Goal: Task Accomplishment & Management: Manage account settings

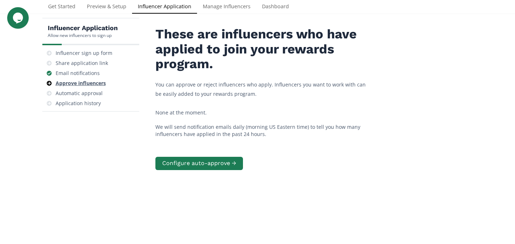
click at [89, 87] on div "Approve influencers" at bounding box center [90, 83] width 91 height 10
click at [88, 73] on div "Email notifications" at bounding box center [78, 73] width 44 height 7
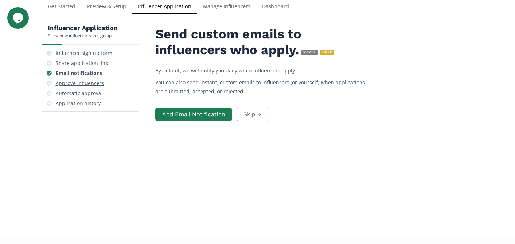
click at [93, 81] on div "Approve influencers" at bounding box center [80, 83] width 48 height 7
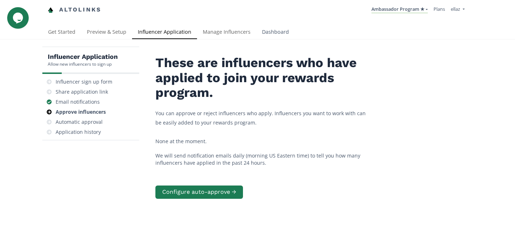
click at [284, 32] on link "Dashboard" at bounding box center [275, 32] width 38 height 14
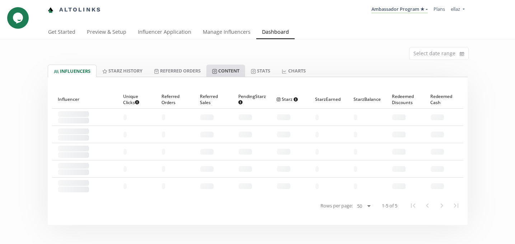
click at [236, 71] on link "Content" at bounding box center [225, 71] width 39 height 12
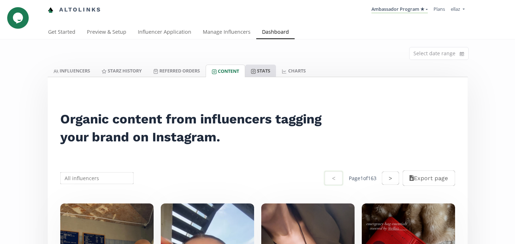
click at [273, 74] on link "Stats" at bounding box center [260, 71] width 31 height 12
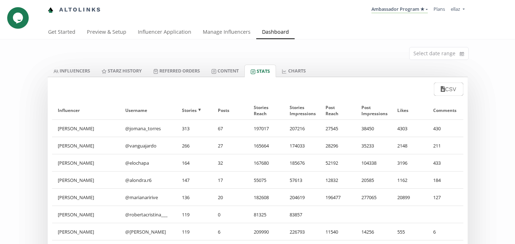
scroll to position [8, 0]
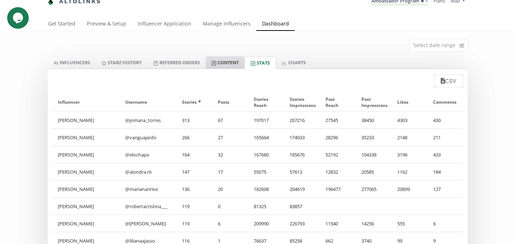
click at [220, 67] on link "Content" at bounding box center [225, 62] width 39 height 12
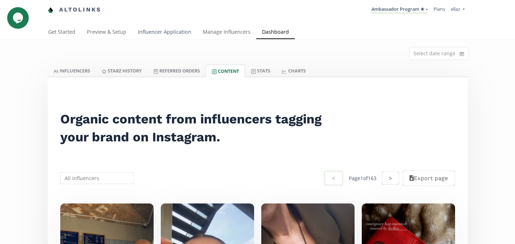
click at [192, 34] on link "Influencer Application" at bounding box center [164, 32] width 65 height 14
click at [180, 32] on link "Influencer Application" at bounding box center [164, 32] width 65 height 14
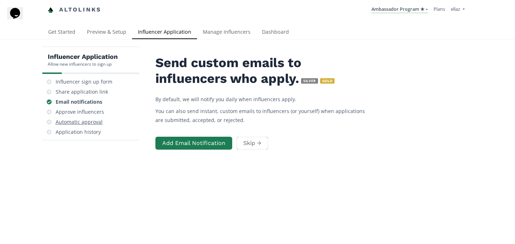
click at [77, 117] on div "Automatic approval" at bounding box center [90, 122] width 91 height 10
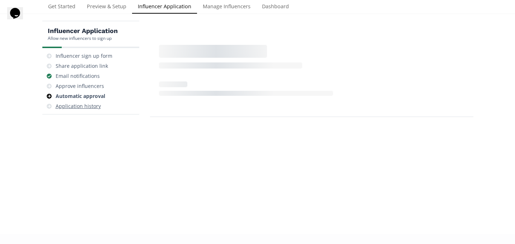
scroll to position [29, 0]
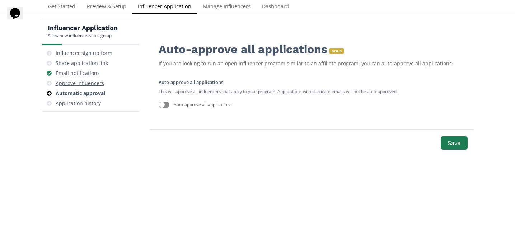
click at [73, 85] on div "Approve influencers" at bounding box center [80, 83] width 48 height 7
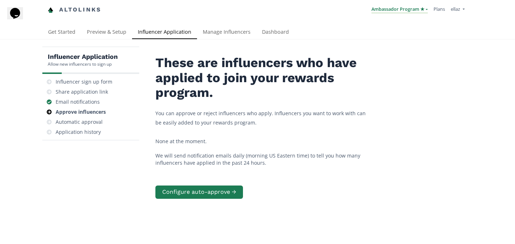
click at [409, 12] on link "Ambassador Program ★" at bounding box center [399, 10] width 56 height 8
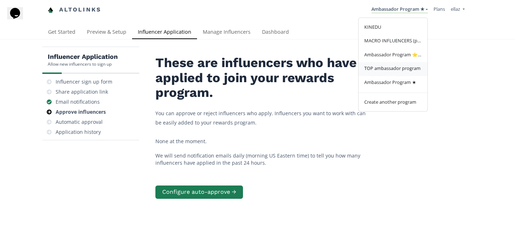
click at [398, 68] on span "TOP ambassador program" at bounding box center [392, 68] width 56 height 6
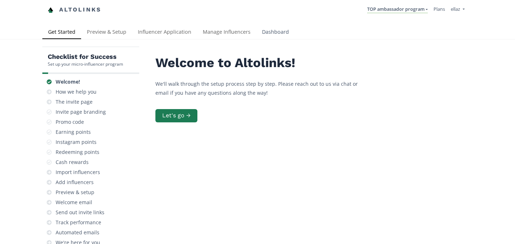
click at [274, 39] on link "Dashboard" at bounding box center [275, 32] width 38 height 14
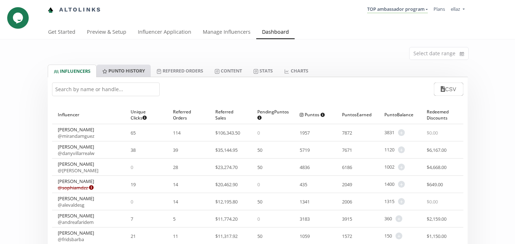
click at [140, 67] on link "Punto HISTORY" at bounding box center [123, 71] width 54 height 12
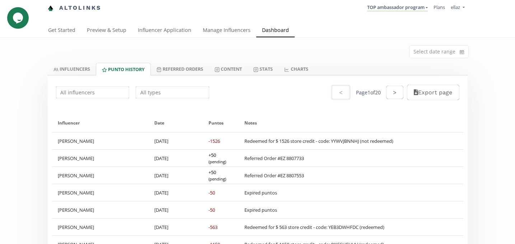
scroll to position [3, 0]
click at [350, 138] on div "Redeemed for $ 1526 store credit - code: YYWVJBNNHJ (not redeemed)" at bounding box center [318, 140] width 149 height 6
copy div "YYWVJBNNHJ"
click at [235, 25] on link "Manage Influencers" at bounding box center [226, 30] width 59 height 14
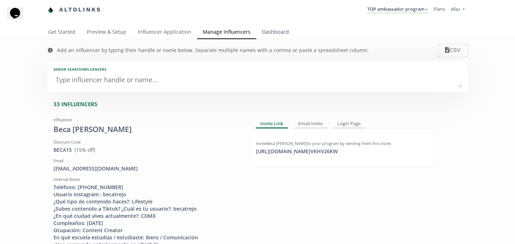
click at [272, 36] on link "Dashboard" at bounding box center [275, 32] width 38 height 14
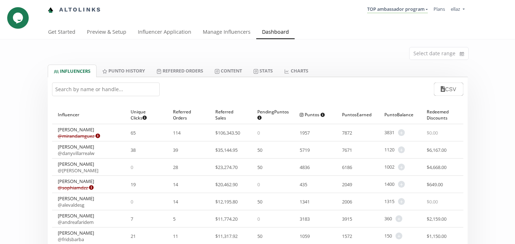
click at [232, 64] on div "Select date range" at bounding box center [257, 51] width 430 height 25
click at [231, 67] on link "Content" at bounding box center [228, 71] width 39 height 12
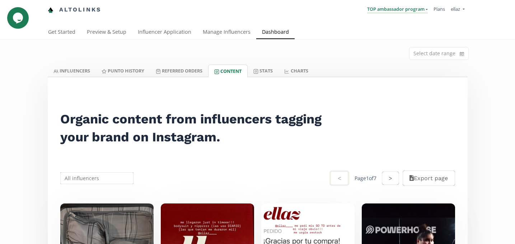
click at [377, 9] on link "TOP ambassador program" at bounding box center [397, 10] width 61 height 8
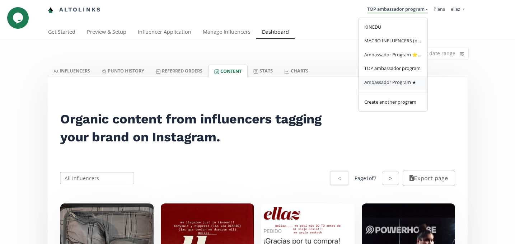
click at [379, 80] on span "Ambassador Program ★" at bounding box center [390, 82] width 52 height 6
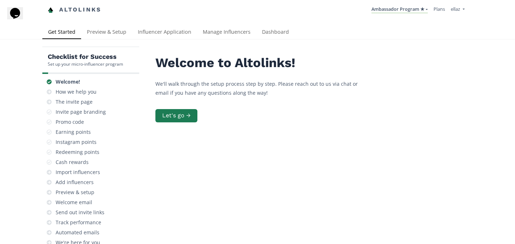
click at [215, 23] on div "Altolinks Ambassador Program ★ [GEOGRAPHIC_DATA] MACRO INFLUENCERS (prog ventas…" at bounding box center [257, 12] width 515 height 25
click at [215, 34] on link "Manage Influencers" at bounding box center [226, 32] width 59 height 14
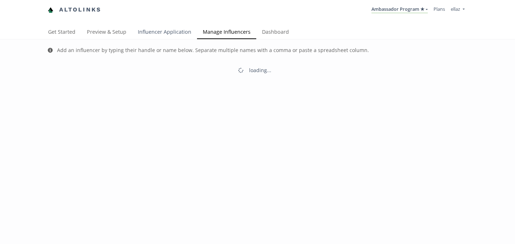
click at [154, 33] on link "Influencer Application" at bounding box center [164, 32] width 65 height 14
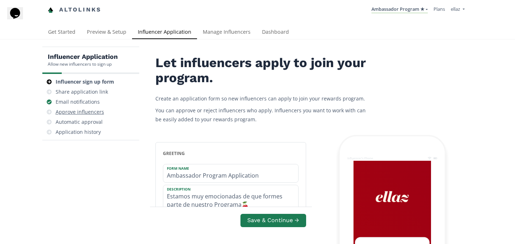
click at [84, 112] on div "Approve influencers" at bounding box center [80, 111] width 48 height 7
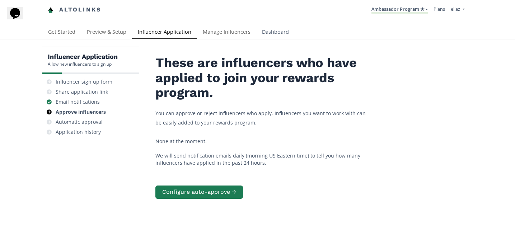
click at [275, 30] on link "Dashboard" at bounding box center [275, 32] width 38 height 14
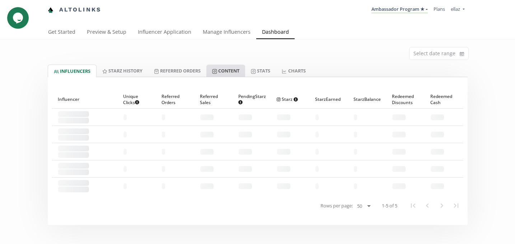
click at [234, 68] on link "Content" at bounding box center [225, 71] width 39 height 12
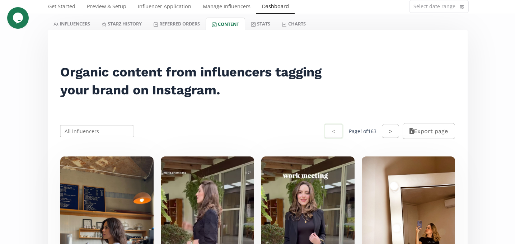
scroll to position [2, 0]
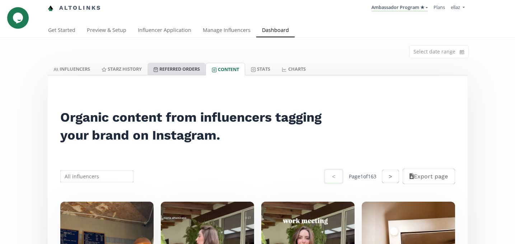
click at [161, 69] on link "Referred Orders" at bounding box center [176, 69] width 58 height 12
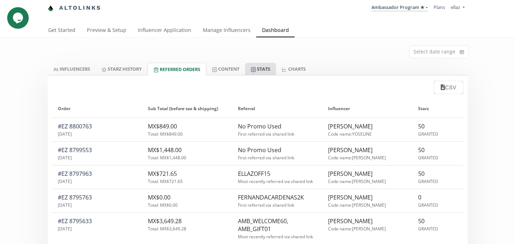
click at [263, 64] on link "Stats" at bounding box center [260, 69] width 31 height 12
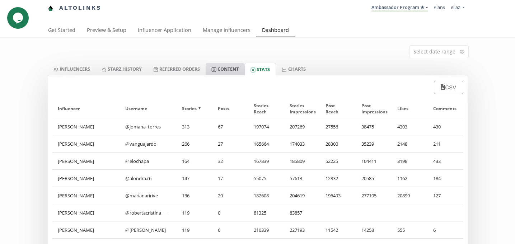
click at [221, 70] on link "Content" at bounding box center [225, 69] width 39 height 12
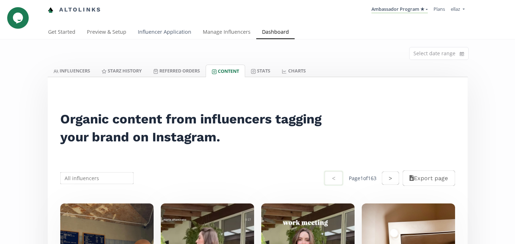
click at [157, 30] on link "Influencer Application" at bounding box center [164, 32] width 65 height 14
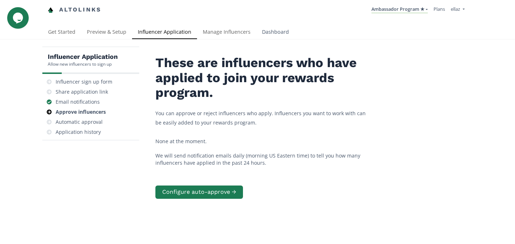
click at [269, 28] on link "Dashboard" at bounding box center [275, 32] width 38 height 14
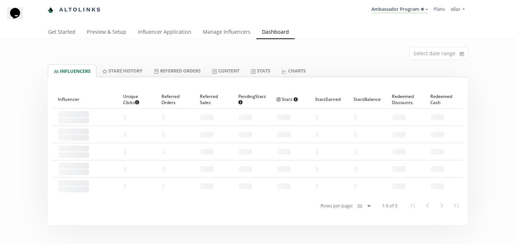
click at [232, 63] on div "Select date range" at bounding box center [257, 51] width 430 height 25
click at [232, 69] on link "Content" at bounding box center [225, 71] width 39 height 12
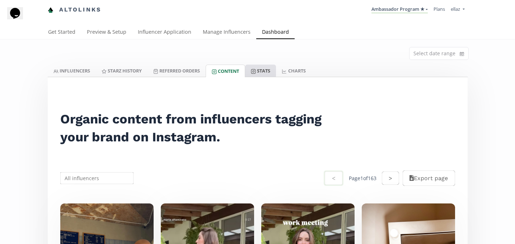
click at [269, 73] on link "Stats" at bounding box center [260, 71] width 31 height 12
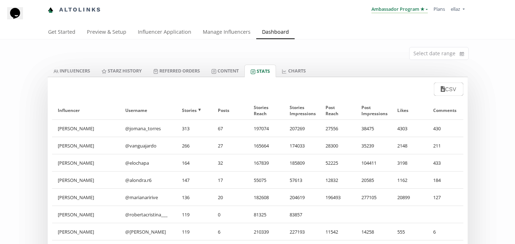
click at [411, 9] on link "Ambassador Program ★" at bounding box center [399, 10] width 56 height 8
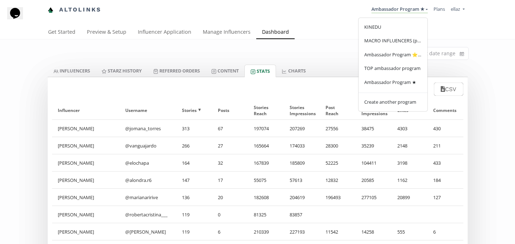
click at [303, 43] on div "Select date range" at bounding box center [257, 51] width 430 height 25
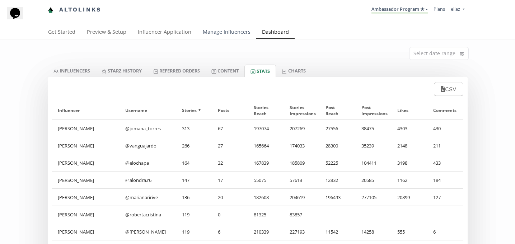
click at [233, 32] on link "Manage Influencers" at bounding box center [226, 32] width 59 height 14
